Goal: Transaction & Acquisition: Obtain resource

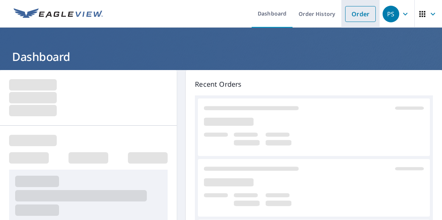
click at [361, 16] on link "Order" at bounding box center [360, 14] width 31 height 16
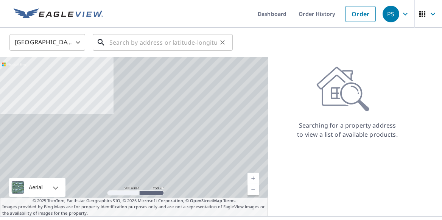
click at [109, 42] on input "text" at bounding box center [163, 42] width 108 height 21
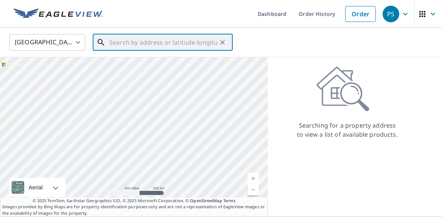
paste input "[STREET_ADDRESS][PERSON_NAME]"
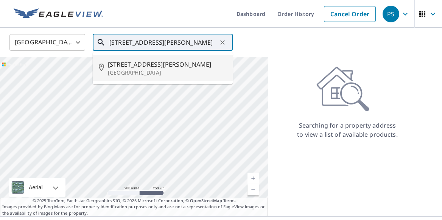
click at [132, 66] on span "[STREET_ADDRESS][PERSON_NAME]" at bounding box center [167, 64] width 119 height 9
type input "[STREET_ADDRESS][PERSON_NAME]"
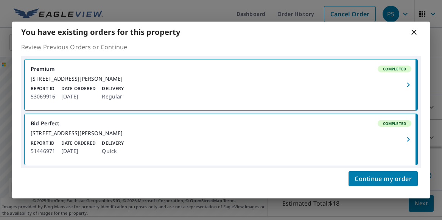
scroll to position [48, 0]
click at [408, 80] on icon "button" at bounding box center [407, 84] width 9 height 9
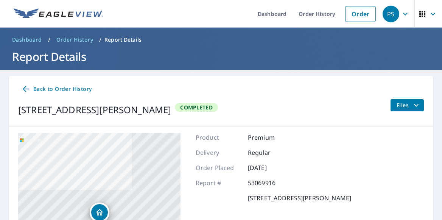
scroll to position [1, 0]
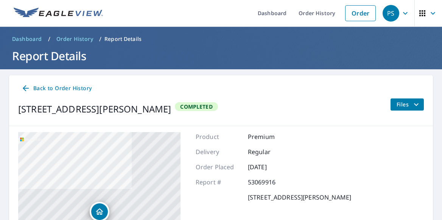
click at [411, 103] on span "Files" at bounding box center [408, 104] width 24 height 9
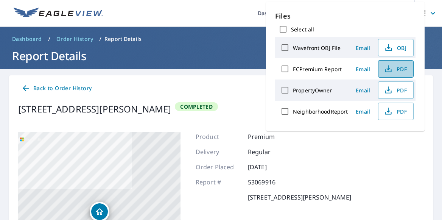
click at [398, 68] on span "PDF" at bounding box center [395, 68] width 24 height 9
